Goal: Information Seeking & Learning: Learn about a topic

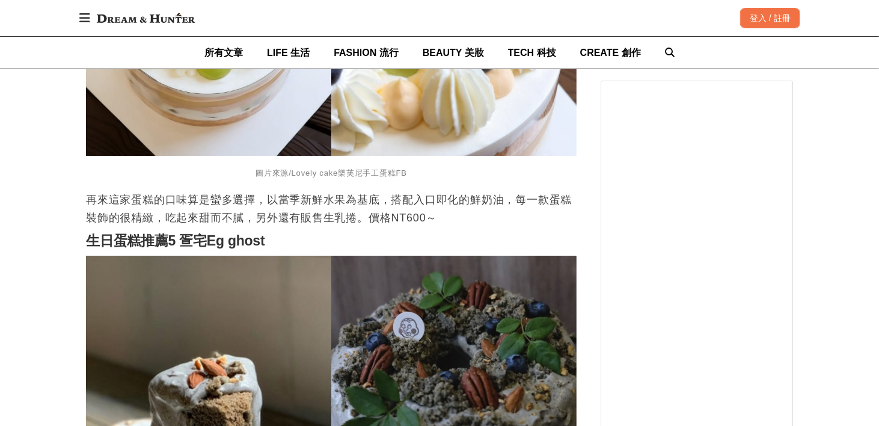
scroll to position [2646, 0]
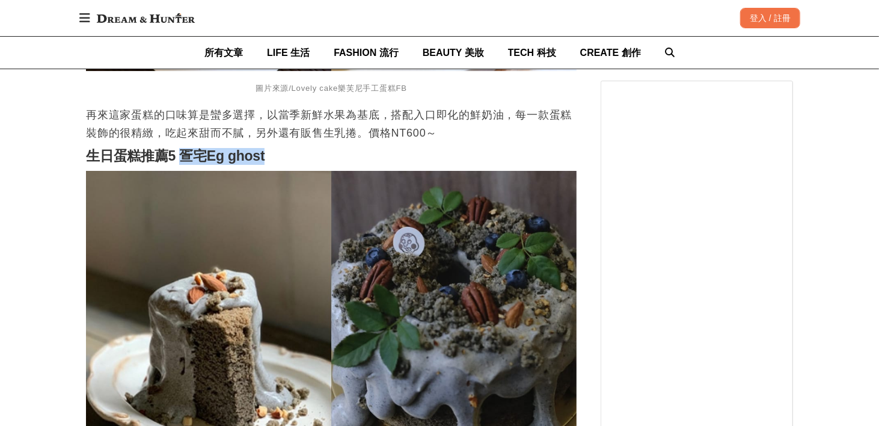
drag, startPoint x: 266, startPoint y: 156, endPoint x: 182, endPoint y: 161, distance: 84.9
click at [182, 161] on h2 "生日蛋糕推薦5 疍宅Eg ghost" at bounding box center [331, 156] width 491 height 17
copy strong "疍宅Eg ghost"
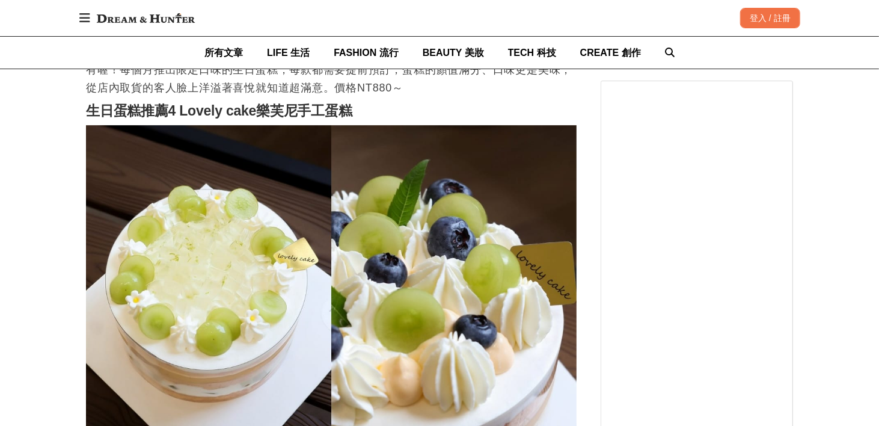
scroll to position [2285, 0]
drag, startPoint x: 179, startPoint y: 112, endPoint x: 354, endPoint y: 114, distance: 175.0
click at [352, 114] on strong "生日蛋糕推薦4 Lovely cake樂芙尼手工蛋糕" at bounding box center [219, 111] width 266 height 16
copy strong "Lovely cake樂芙尼手工蛋糕"
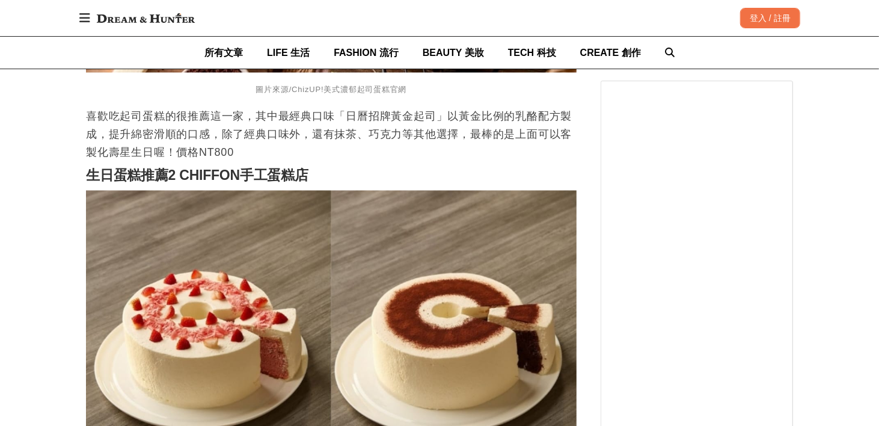
scroll to position [1203, 0]
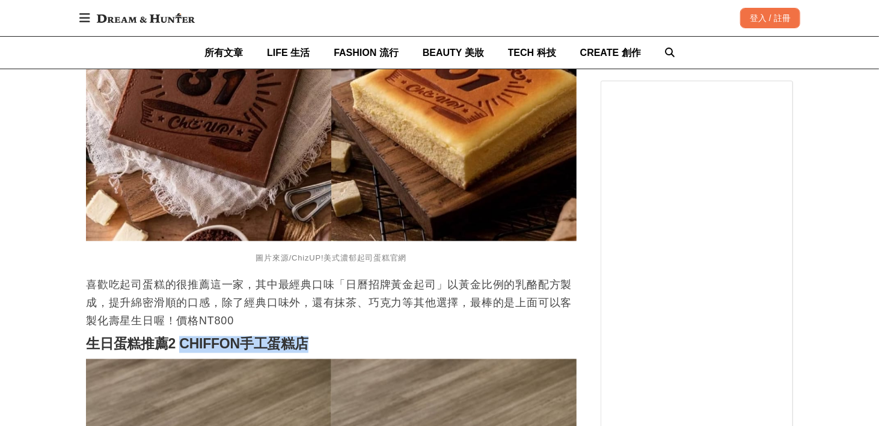
drag, startPoint x: 185, startPoint y: 346, endPoint x: 309, endPoint y: 346, distance: 124.5
click at [308, 346] on strong "生日蛋糕推薦2 CHIFFON手工蛋糕店" at bounding box center [197, 344] width 222 height 16
copy strong "CHIFFON手工蛋糕店"
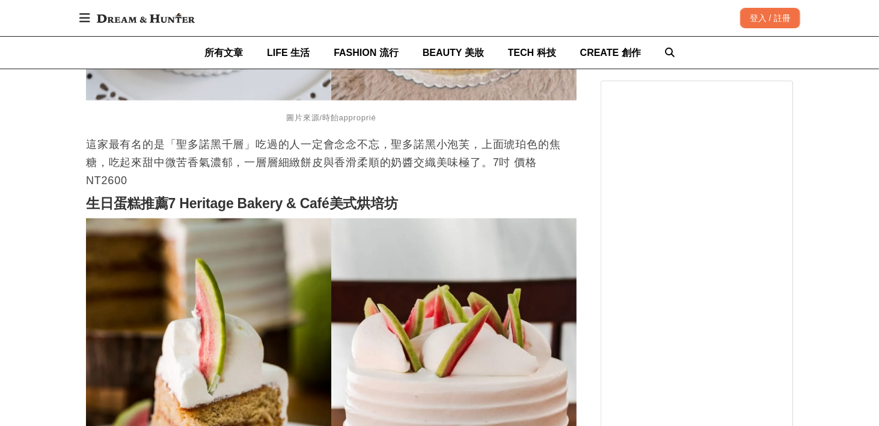
scroll to position [3307, 0]
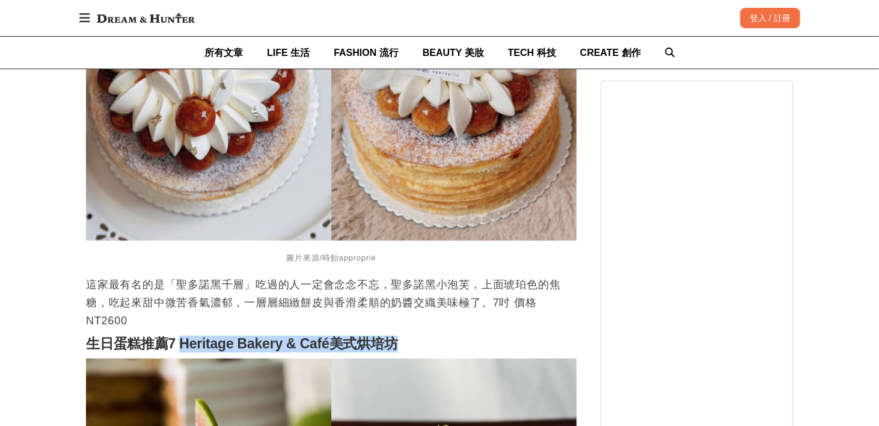
drag, startPoint x: 179, startPoint y: 348, endPoint x: 412, endPoint y: 348, distance: 233.3
click at [412, 348] on h2 "生日蛋糕推薦7 Heritage Bakery & Café美式烘培坊" at bounding box center [331, 344] width 491 height 17
copy strong "Heritage Bakery & Café美式烘培坊"
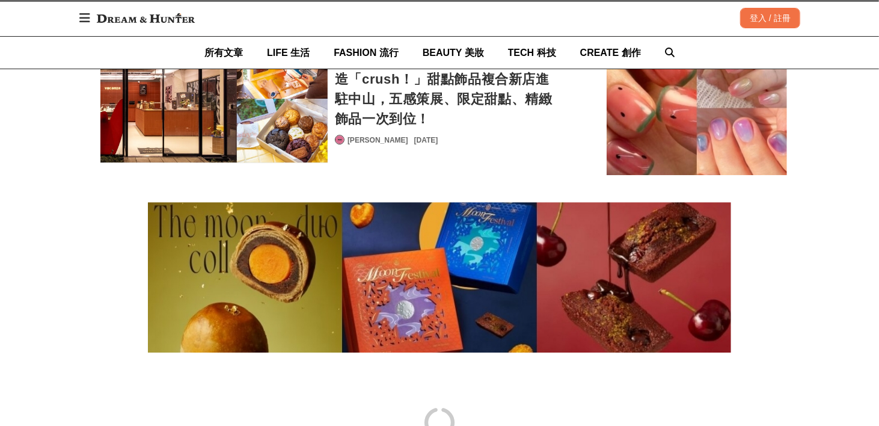
scroll to position [5171, 0]
